Goal: Find specific page/section: Find specific page/section

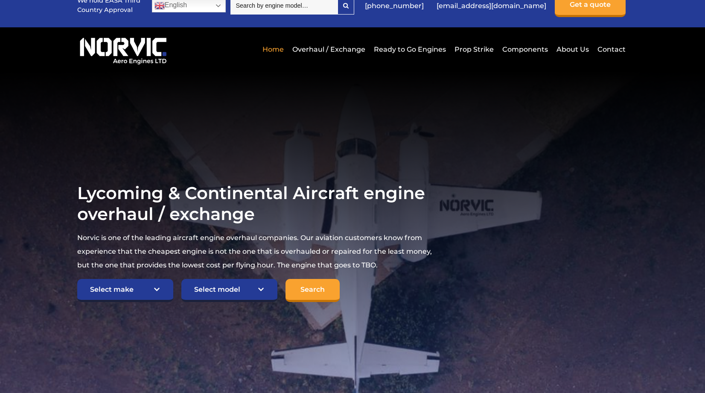
scroll to position [85, 0]
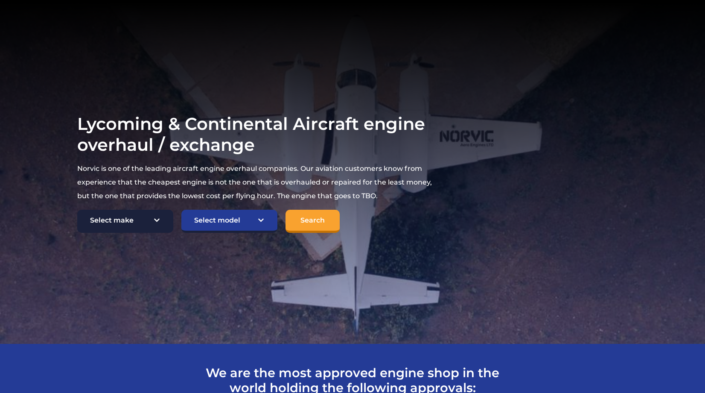
click at [140, 218] on select "Select make TCM Continental Lycoming" at bounding box center [125, 221] width 96 height 23
select select "TCM Continental"
click at [77, 210] on select "Select make TCM Continental Lycoming" at bounding box center [125, 221] width 96 height 23
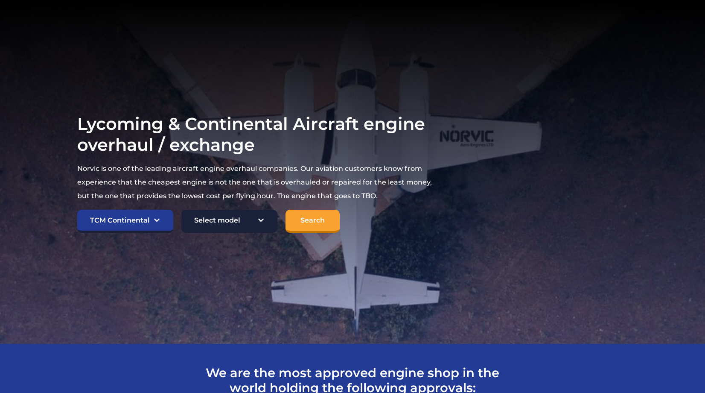
click at [216, 220] on select "Select model American Champion 7KCAB [PERSON_NAME] Citabria IO-320-E2A Beech 23…" at bounding box center [229, 221] width 96 height 23
select select "852"
click at [181, 210] on select "Select model American Champion 7KCAB [PERSON_NAME] Citabria IO-320-E2A Beech 23…" at bounding box center [229, 221] width 96 height 23
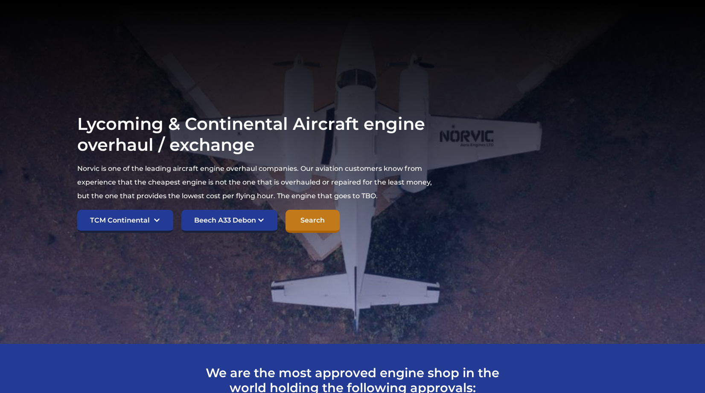
click at [310, 218] on input "Search" at bounding box center [312, 221] width 54 height 23
